Goal: Task Accomplishment & Management: Complete application form

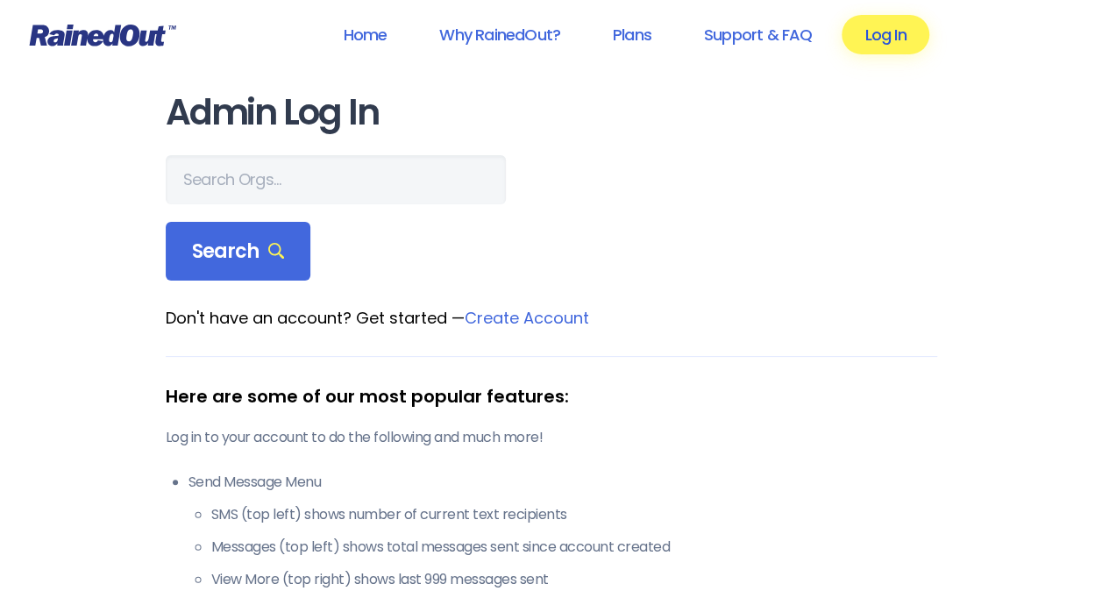
click at [872, 23] on link "Log In" at bounding box center [885, 34] width 87 height 39
click at [896, 30] on link "Log In" at bounding box center [885, 34] width 87 height 39
click at [883, 37] on link "Log In" at bounding box center [885, 34] width 87 height 39
click at [889, 39] on link "Log In" at bounding box center [885, 34] width 87 height 39
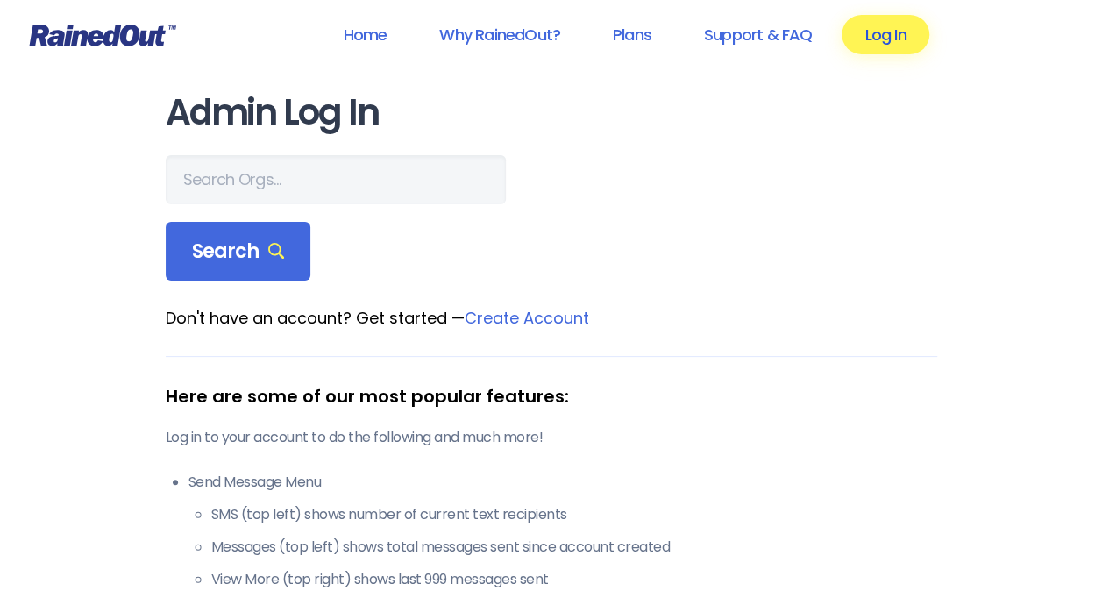
click at [889, 32] on link "Log In" at bounding box center [885, 34] width 87 height 39
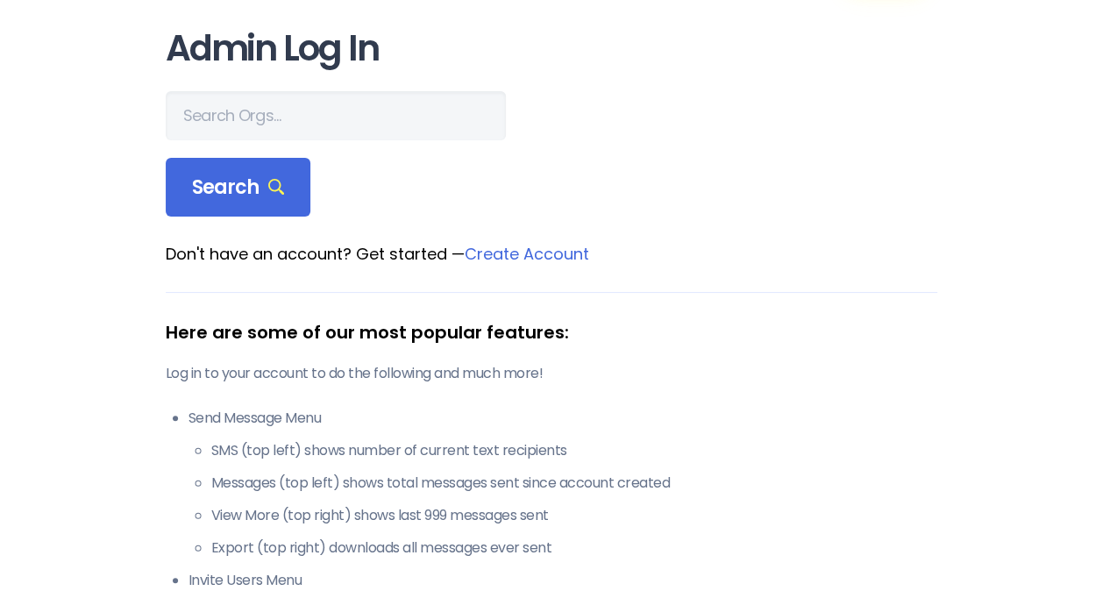
scroll to position [88, 0]
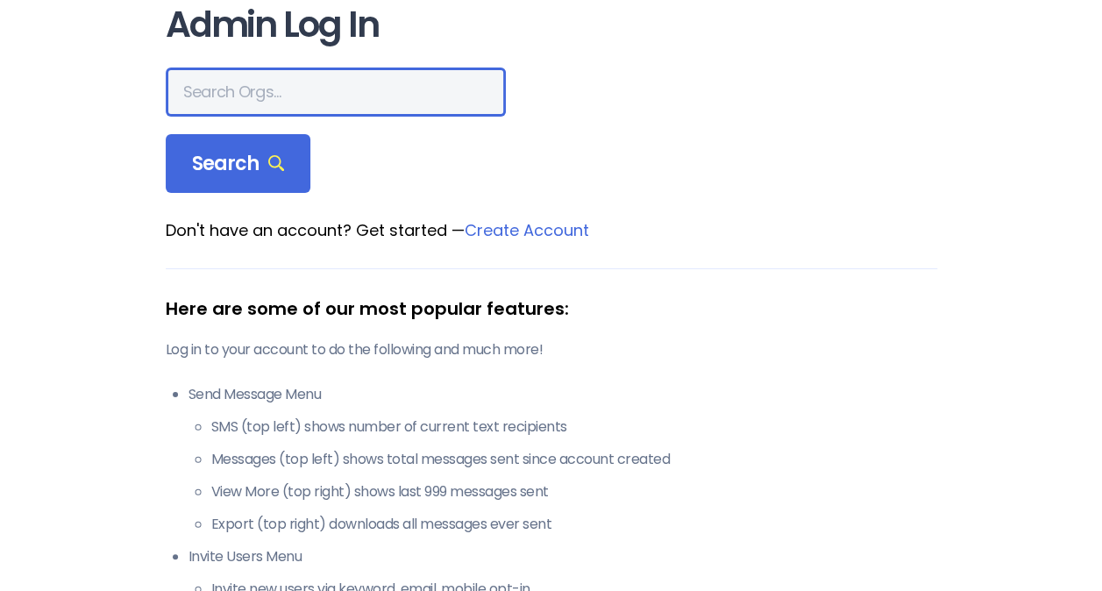
click at [256, 85] on input "text" at bounding box center [336, 92] width 340 height 49
type input "Eccv"
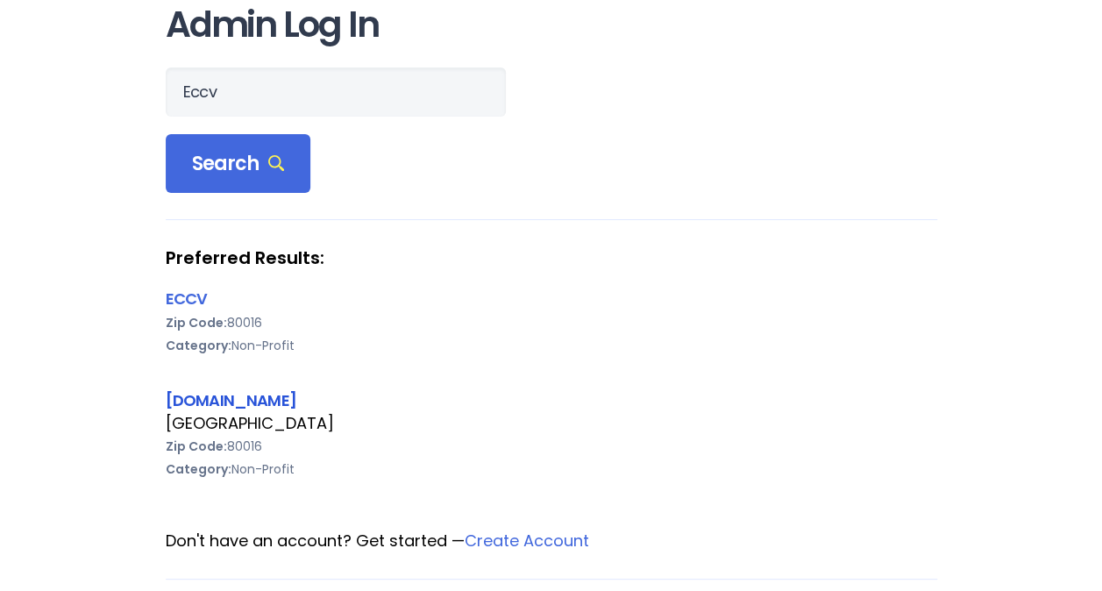
click at [202, 389] on link "[DOMAIN_NAME]" at bounding box center [231, 400] width 131 height 22
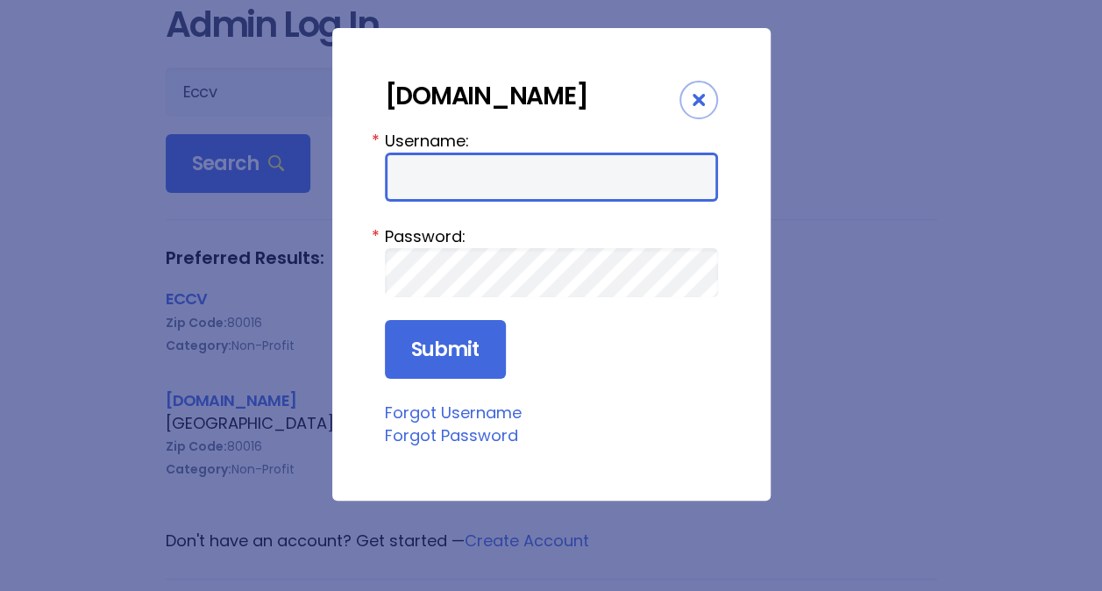
click at [454, 167] on input "Username:" at bounding box center [551, 177] width 333 height 49
type input "[EMAIL_ADDRESS][DOMAIN_NAME]"
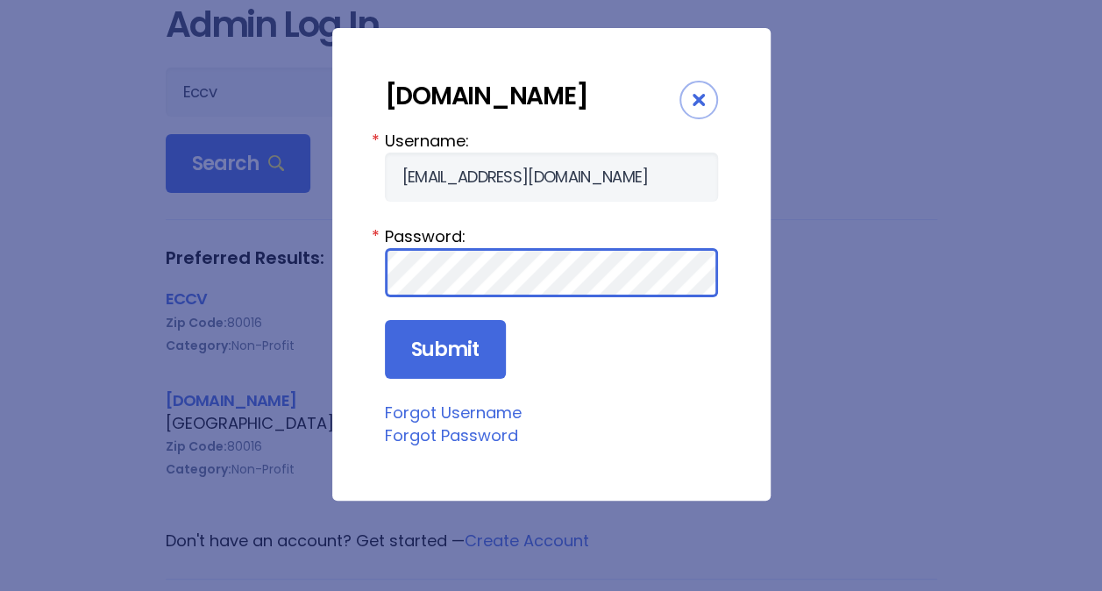
click at [385, 320] on input "Submit" at bounding box center [445, 350] width 121 height 60
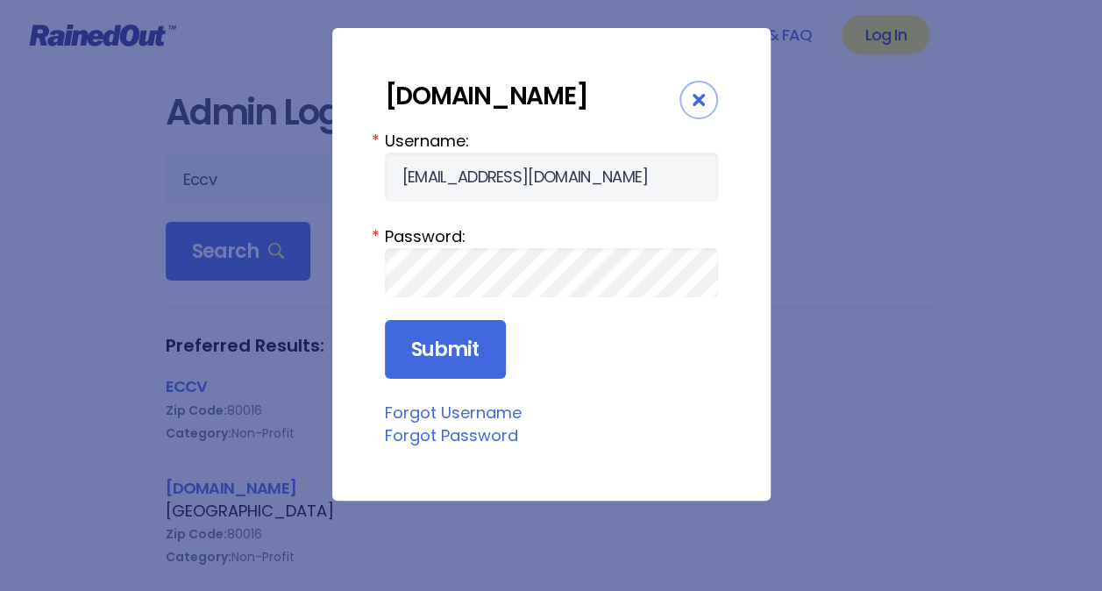
click at [452, 435] on link "Forgot Password" at bounding box center [451, 435] width 133 height 22
